Goal: Information Seeking & Learning: Learn about a topic

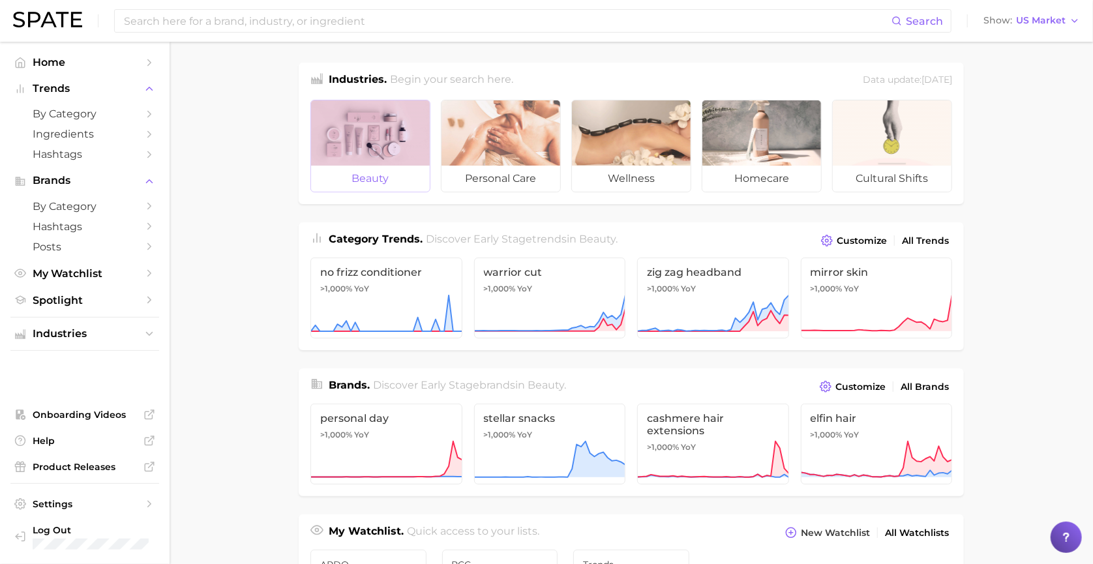
click at [385, 141] on div at bounding box center [370, 132] width 119 height 65
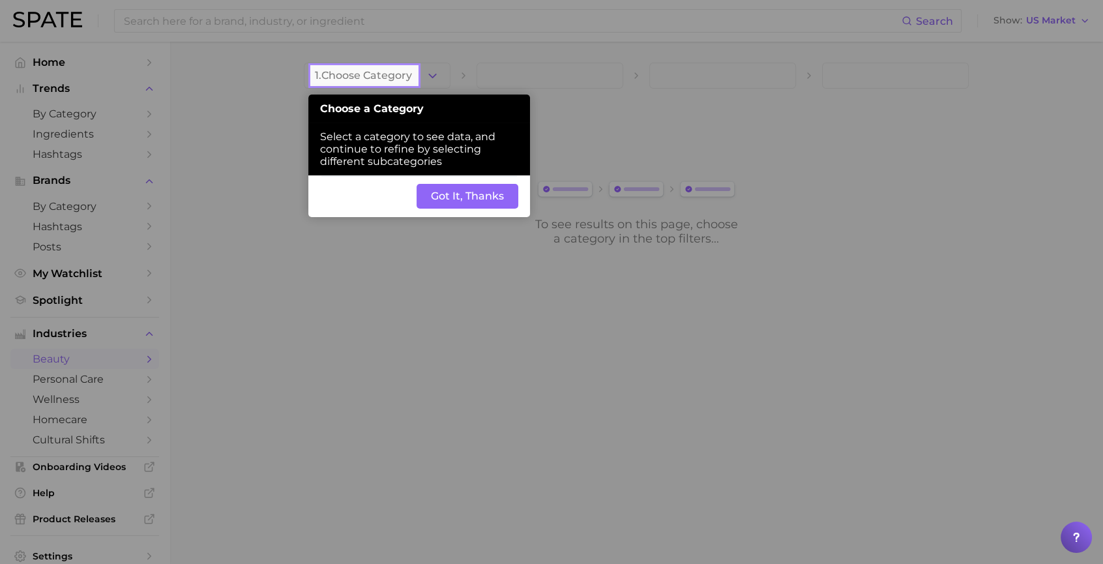
click at [436, 201] on button "Got It, Thanks" at bounding box center [468, 196] width 102 height 25
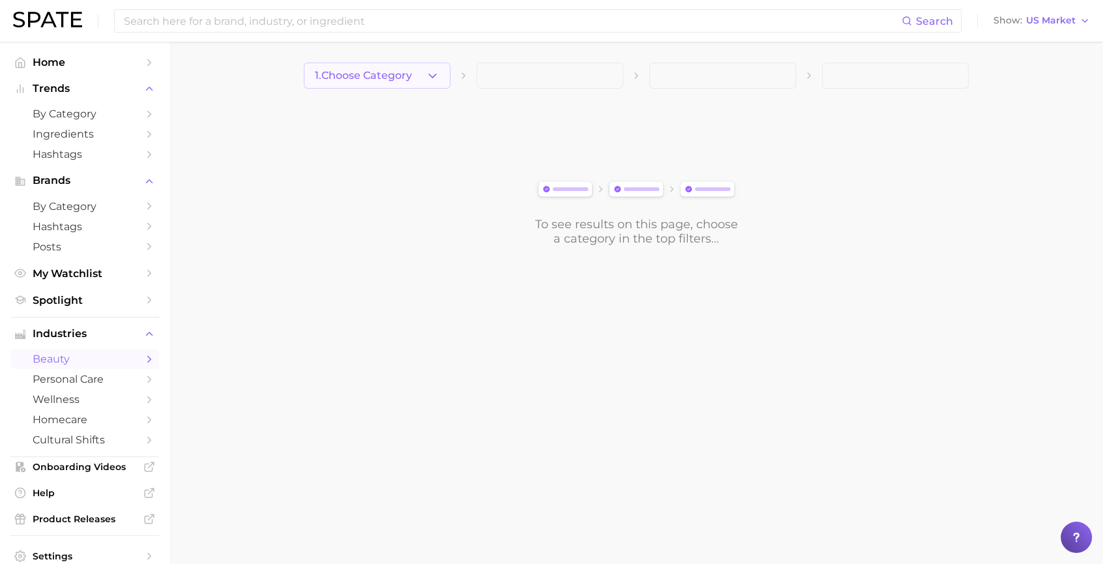
click at [391, 65] on button "1. Choose Category" at bounding box center [377, 76] width 147 height 26
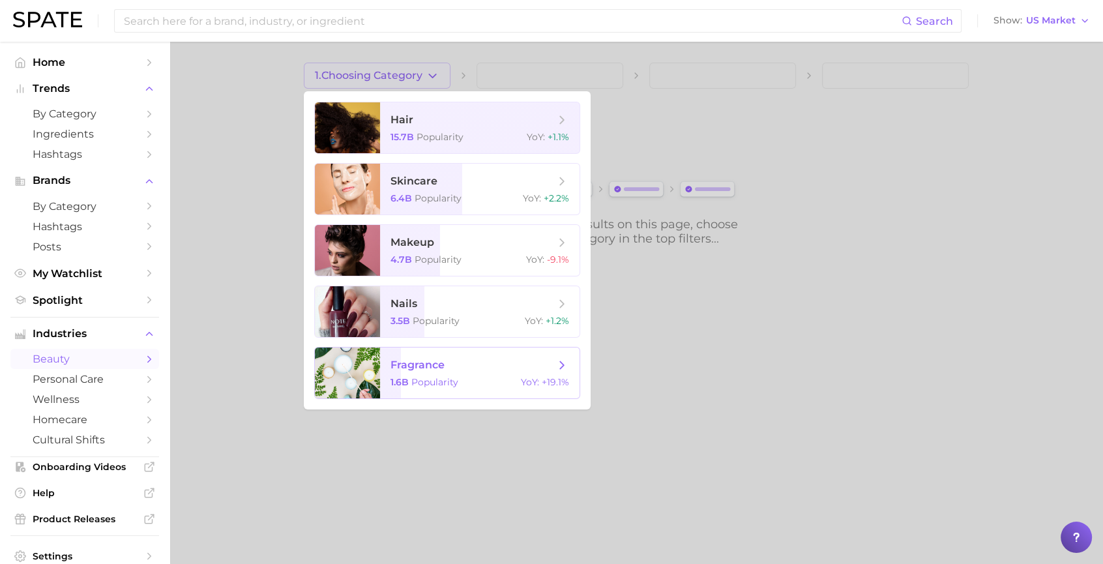
click at [553, 372] on span "fragrance" at bounding box center [473, 365] width 164 height 14
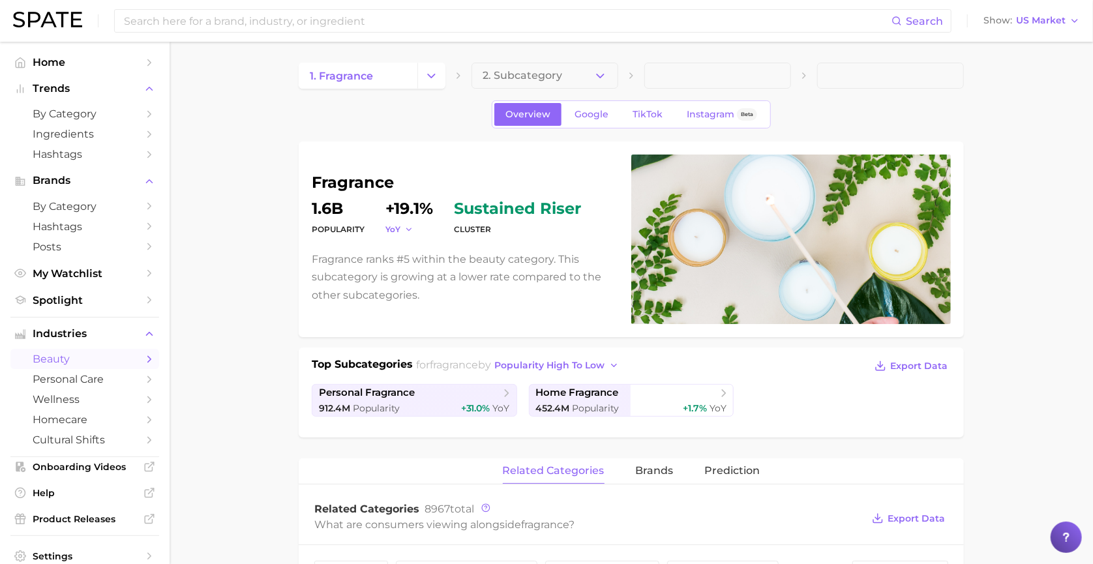
click at [404, 226] on icon "button" at bounding box center [408, 229] width 9 height 9
click at [310, 273] on div "fragrance Popularity 1.6b YoY +19.1% cluster sustained riser Fragrance ranks #5…" at bounding box center [631, 239] width 665 height 196
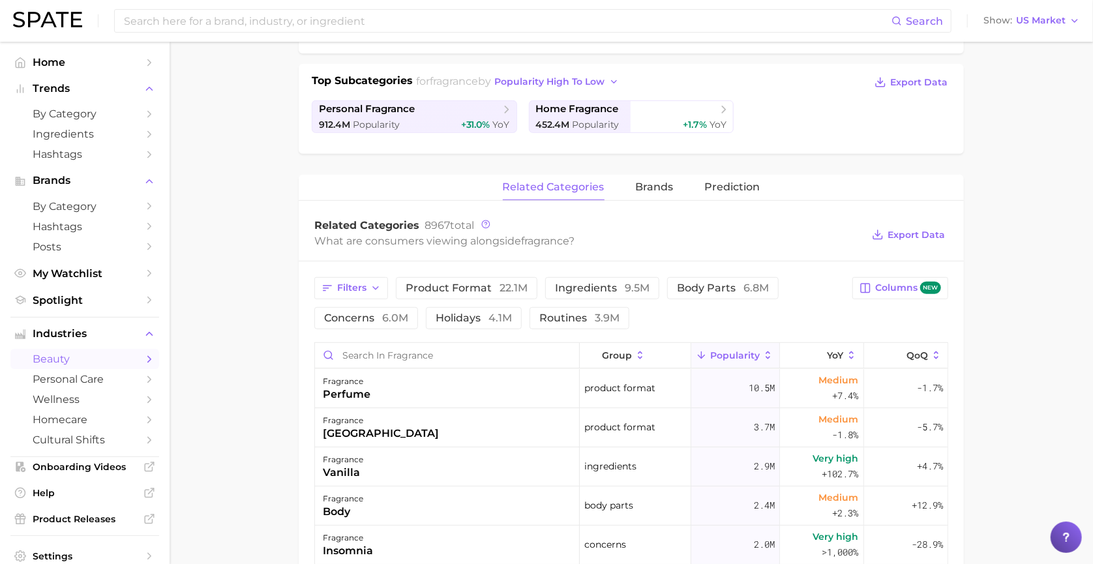
scroll to position [261, 0]
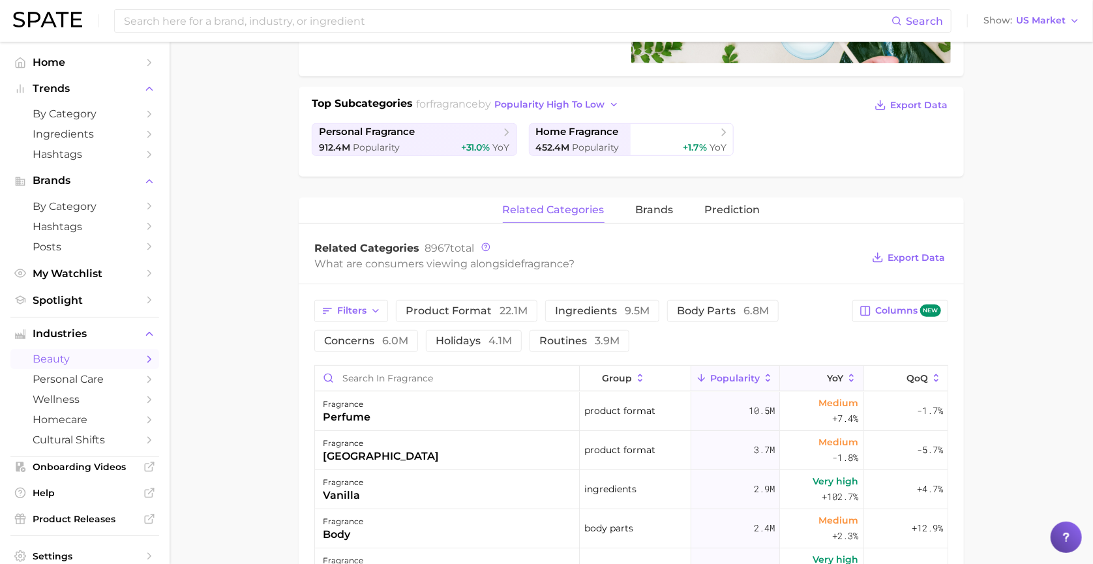
click at [816, 371] on button "YoY" at bounding box center [822, 378] width 84 height 25
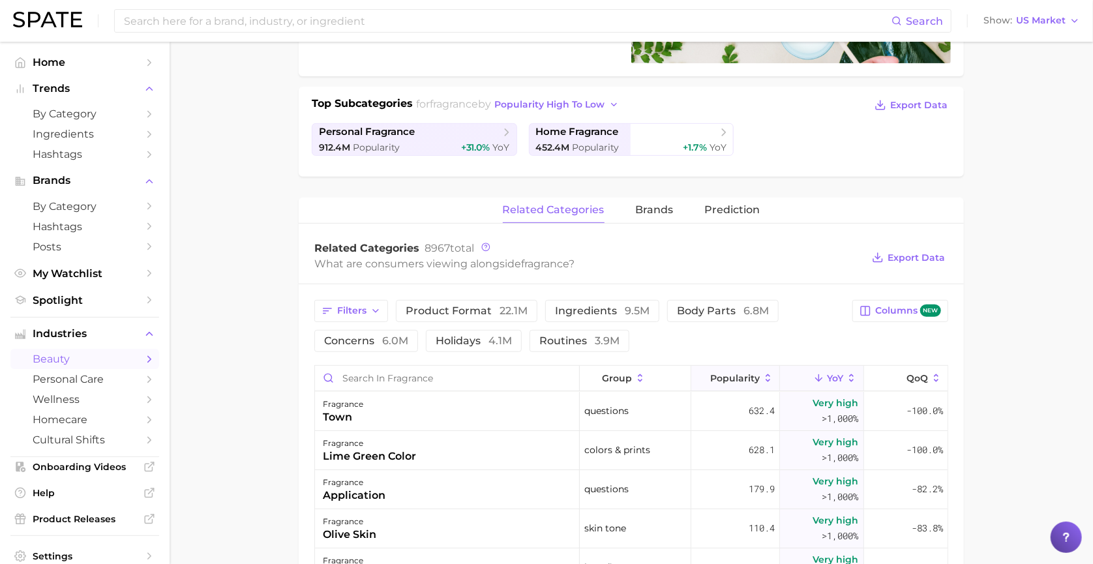
click at [762, 374] on icon at bounding box center [768, 378] width 12 height 12
